Goal: Task Accomplishment & Management: Manage account settings

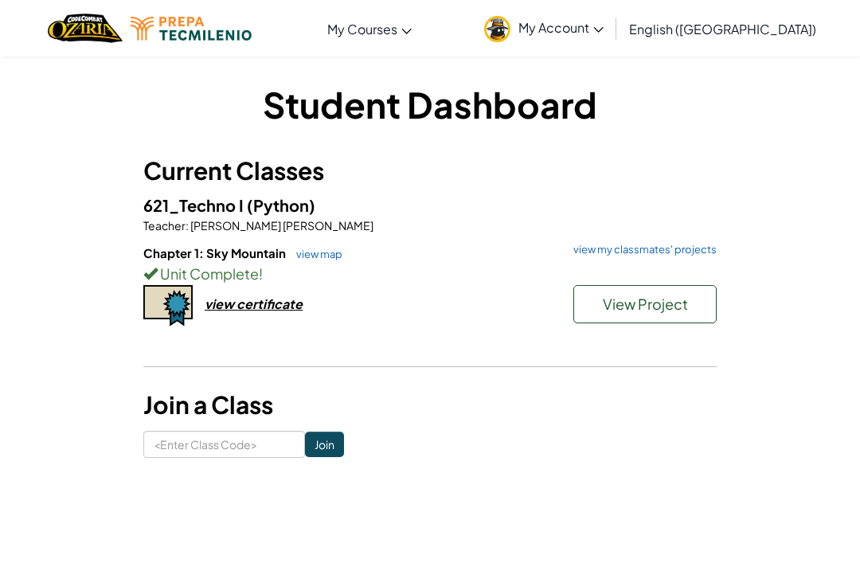
scroll to position [517, 0]
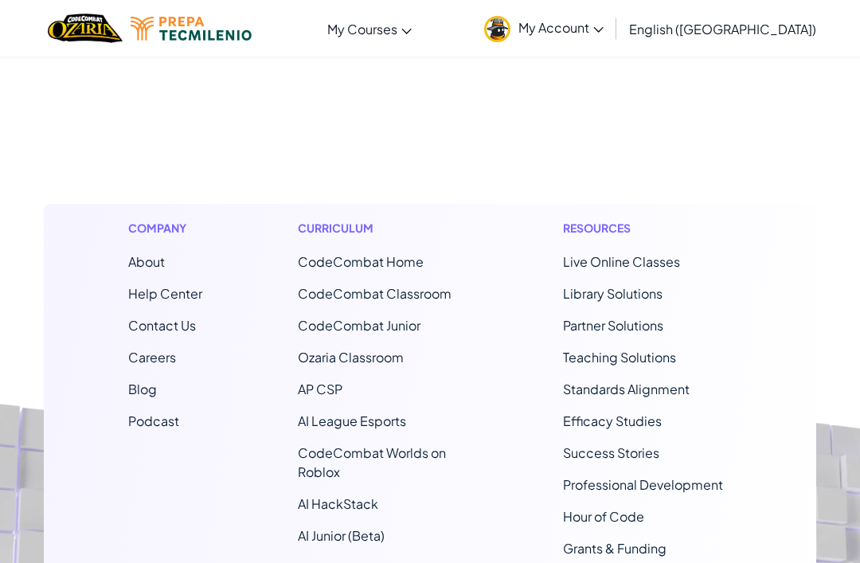
click at [611, 36] on link "My Account" at bounding box center [543, 28] width 135 height 50
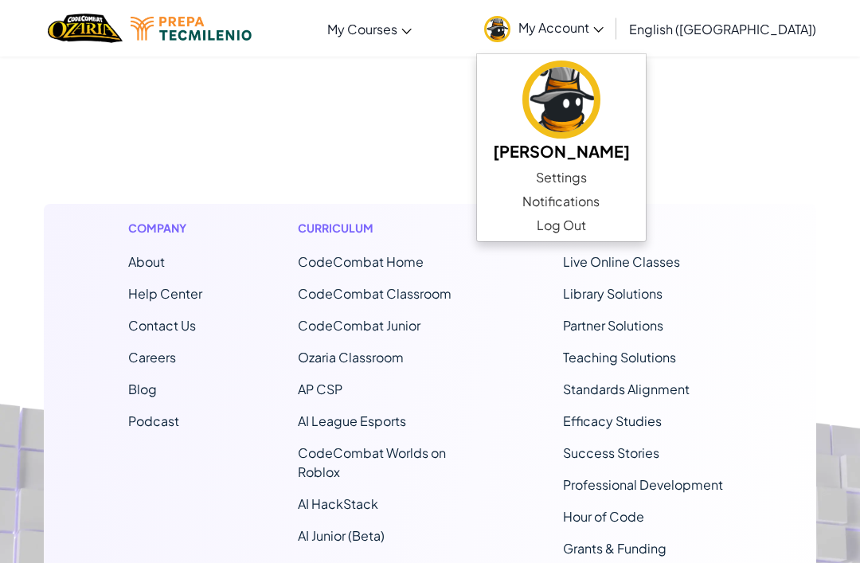
click at [621, 178] on link "Settings" at bounding box center [561, 178] width 169 height 24
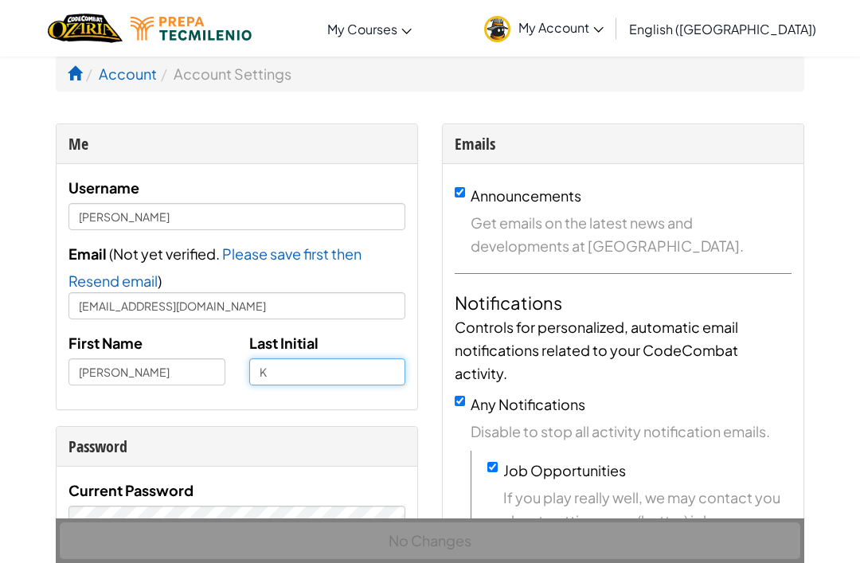
click at [343, 367] on input "K" at bounding box center [327, 371] width 157 height 27
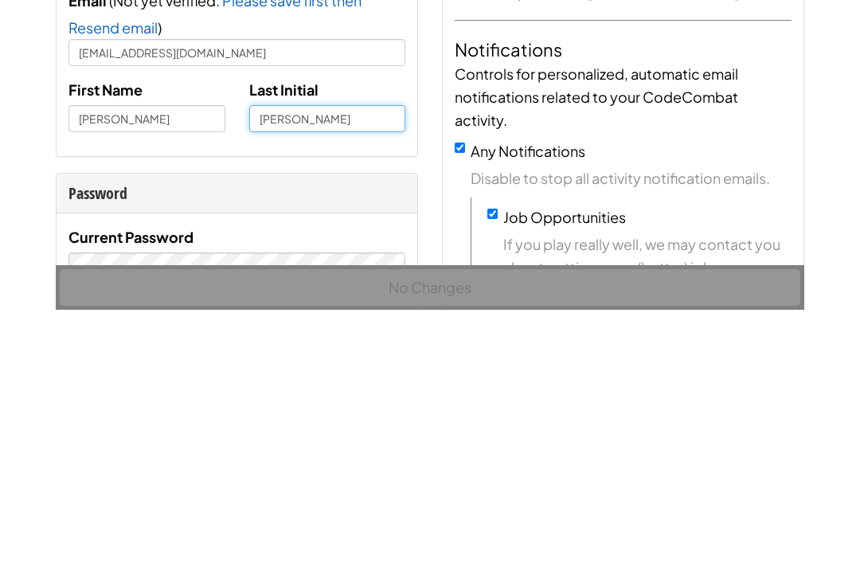
type input "[PERSON_NAME]"
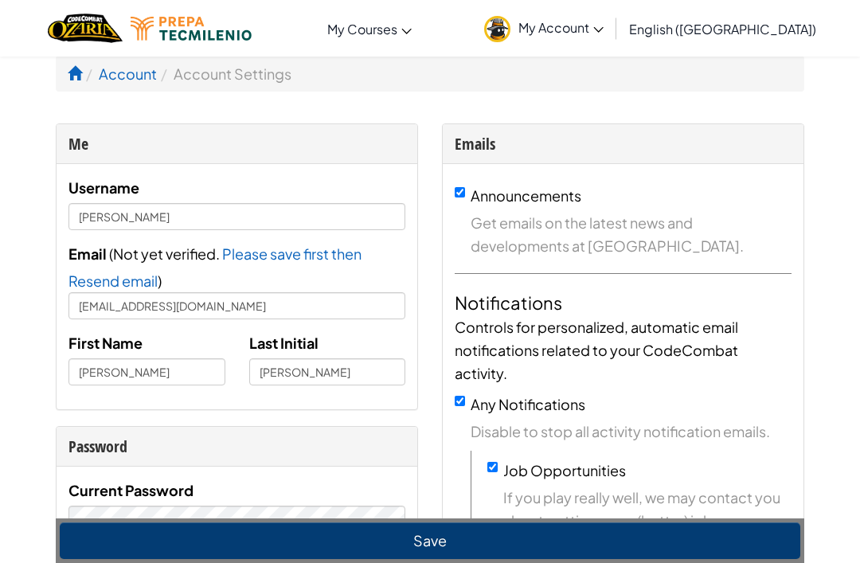
click at [733, 539] on button "Save" at bounding box center [430, 540] width 740 height 37
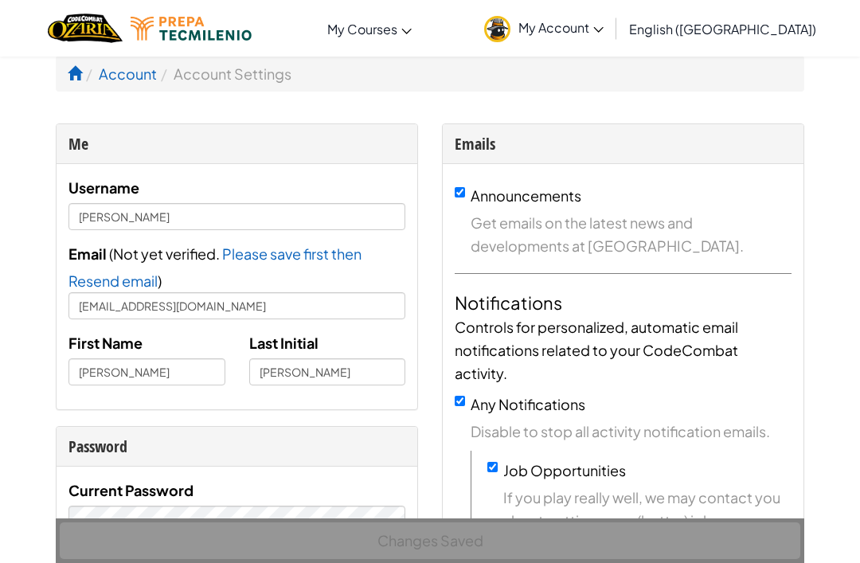
click at [696, 534] on div "Changes Saved" at bounding box center [430, 540] width 748 height 45
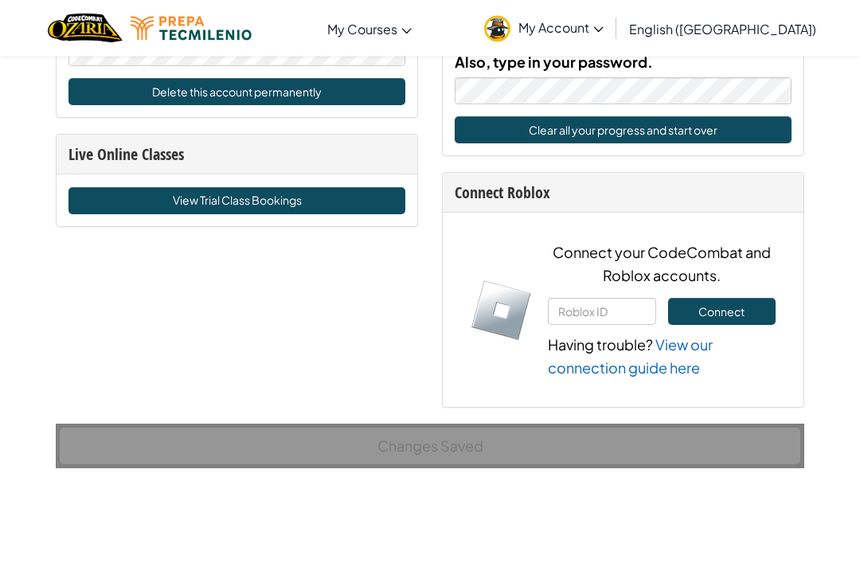
click at [552, 427] on div "Changes Saved" at bounding box center [430, 446] width 748 height 45
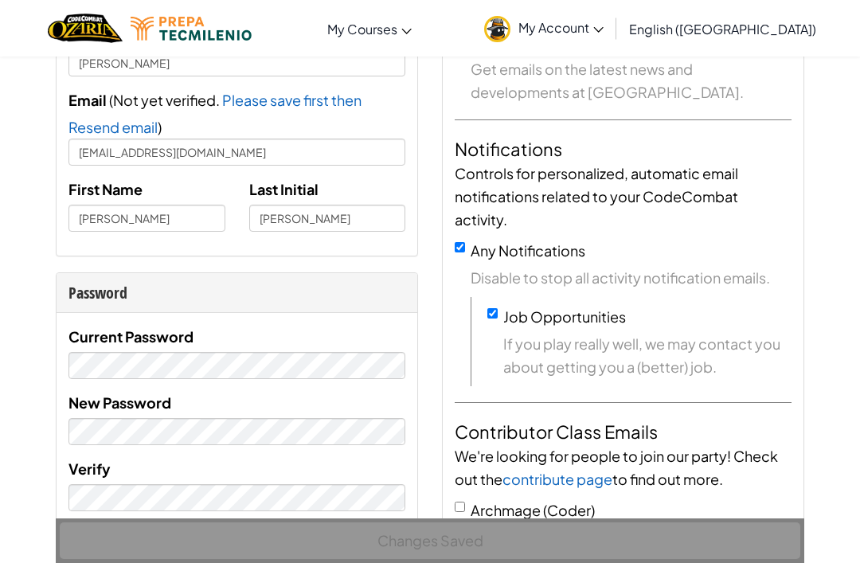
scroll to position [139, 0]
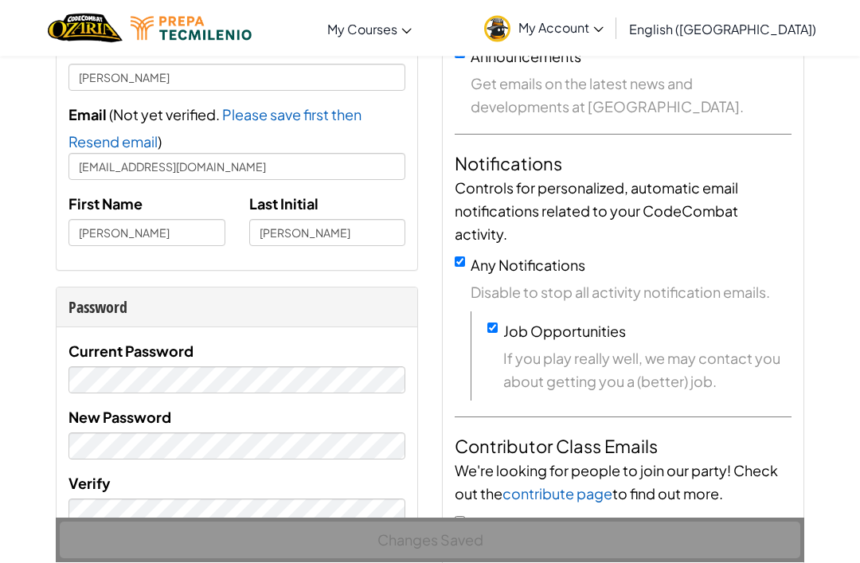
click at [97, 22] on img "Home" at bounding box center [85, 28] width 74 height 33
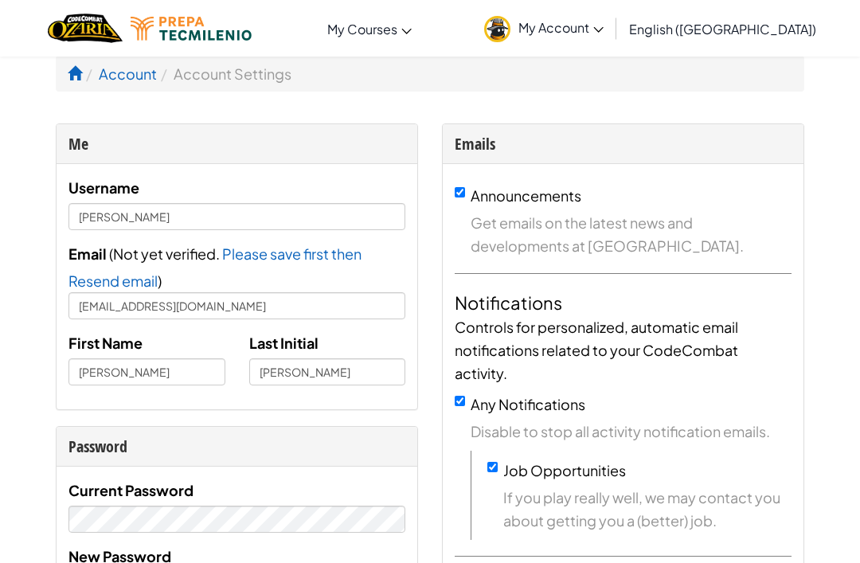
click at [91, 25] on img "Home" at bounding box center [85, 28] width 74 height 33
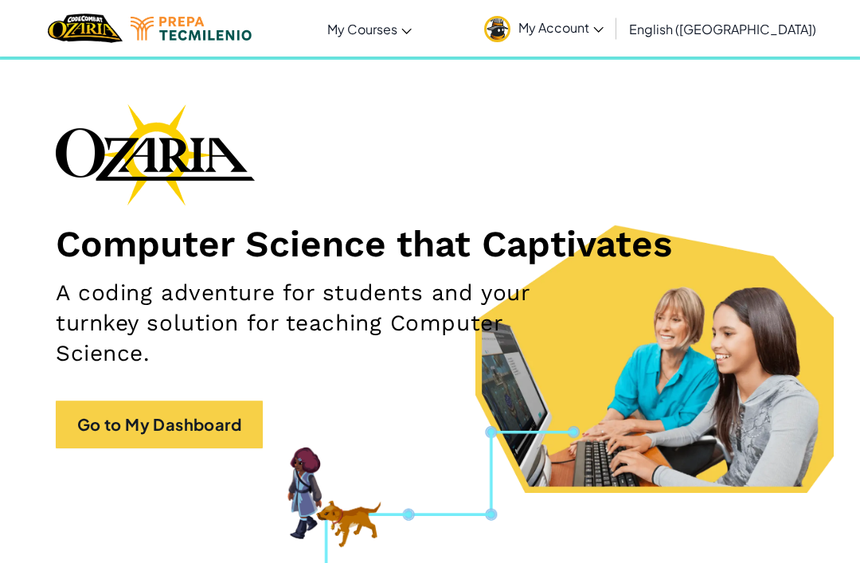
scroll to position [41, 0]
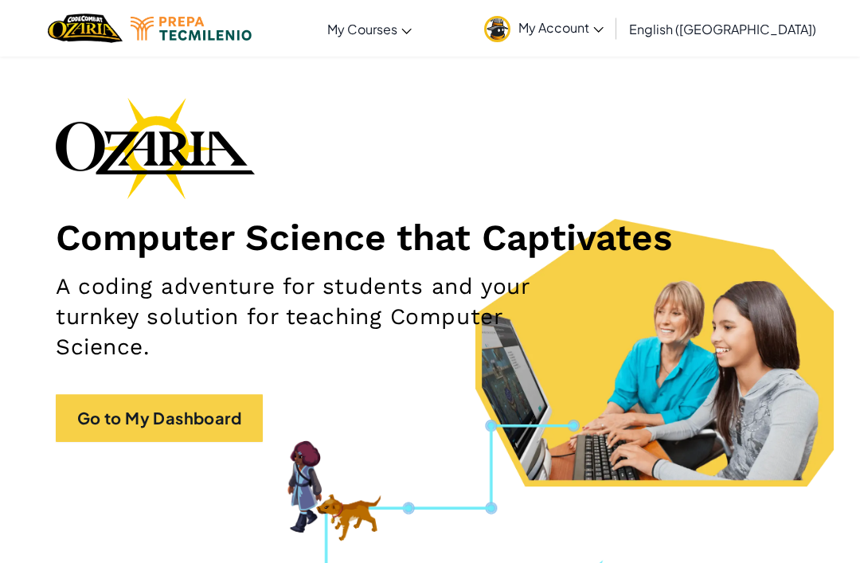
click at [104, 420] on link "Go to My Dashboard" at bounding box center [159, 418] width 207 height 48
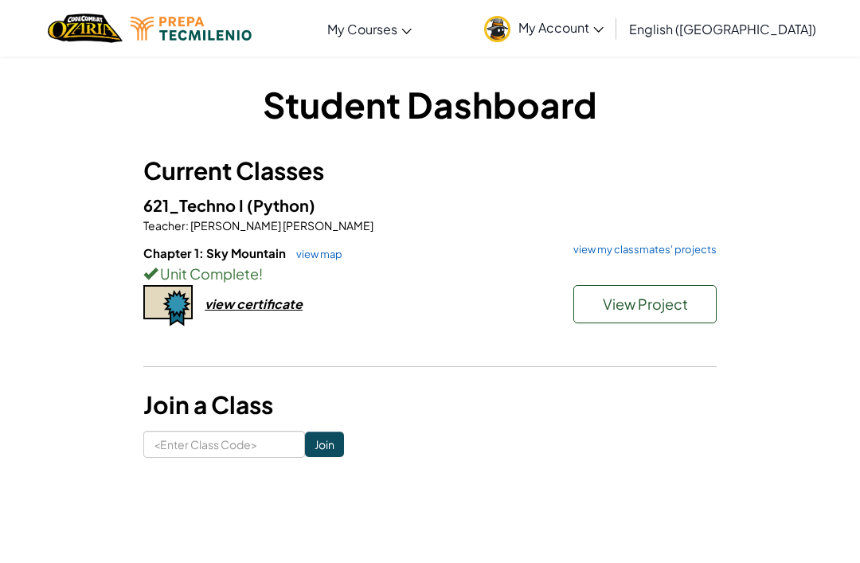
scroll to position [33, 0]
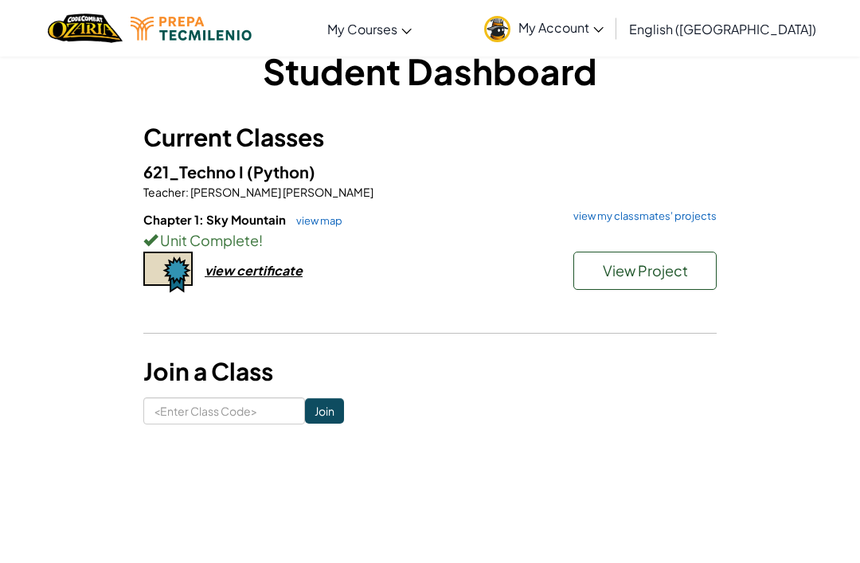
click at [232, 272] on div "view certificate" at bounding box center [254, 270] width 98 height 17
